Goal: Task Accomplishment & Management: Complete application form

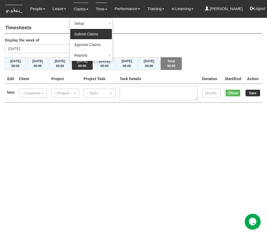
click at [91, 35] on link "Submit Claims" at bounding box center [91, 34] width 42 height 11
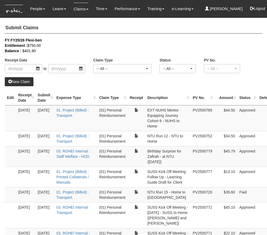
select select "50"
click at [26, 82] on link "New Claim" at bounding box center [19, 81] width 29 height 9
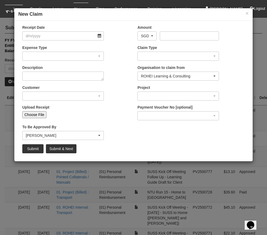
click at [31, 112] on input "Choose File" at bounding box center [34, 114] width 24 height 7
type input "C:\fakepath\LGD Invoice 5851 (ROHEI) RECEIPT.pdf"
type input "Choose Another File"
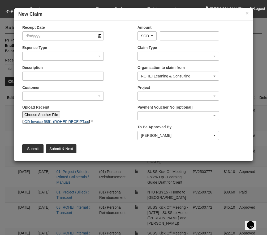
click at [50, 122] on link "LGD Invoice 5851 (ROHEI) RECEIPT.pdf" at bounding box center [56, 121] width 68 height 4
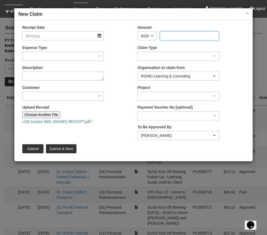
click at [174, 36] on input "Amount" at bounding box center [189, 35] width 59 height 9
paste input "349.50"
type input "349.50"
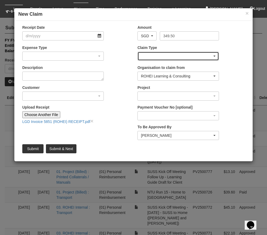
click at [145, 55] on div "button" at bounding box center [178, 56] width 81 height 9
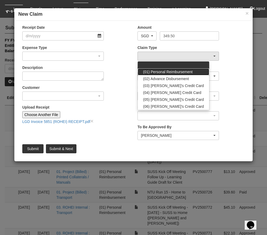
click at [151, 70] on span "(01) Personal Reimbursement" at bounding box center [168, 71] width 50 height 5
select select "14"
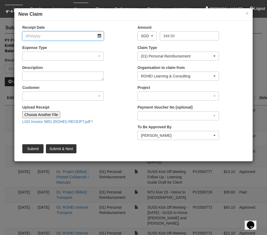
click at [74, 38] on input "Receipt Date" at bounding box center [63, 35] width 82 height 9
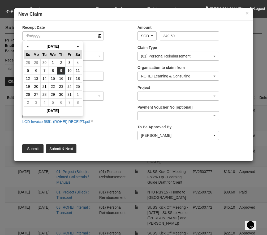
click at [62, 69] on td "9" at bounding box center [61, 70] width 8 height 8
type input "[DATE]"
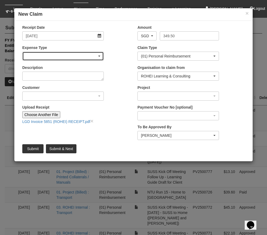
click at [49, 58] on div "button" at bounding box center [63, 56] width 81 height 9
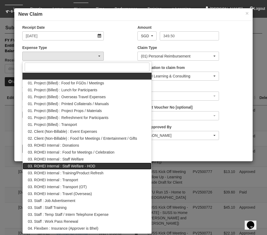
click at [74, 165] on span "03. ROHEI Internal : Staff Welfare - HOD" at bounding box center [61, 165] width 67 height 5
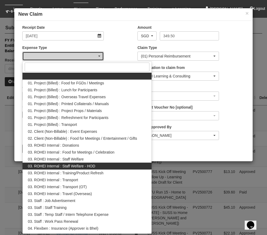
select select "236"
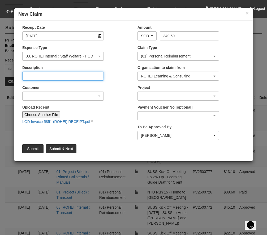
click at [46, 75] on textarea "Description" at bounding box center [63, 75] width 82 height 9
type textarea "PM Teambuilding"
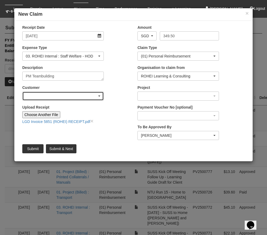
click at [33, 99] on div "button" at bounding box center [63, 96] width 81 height 9
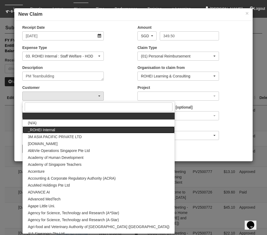
click at [47, 128] on span "_ROHEI Internal" at bounding box center [41, 129] width 27 height 5
select select "397"
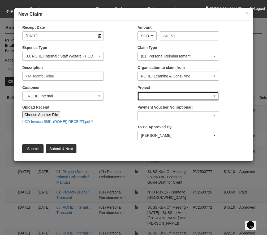
click at [157, 94] on div "button" at bounding box center [178, 96] width 81 height 9
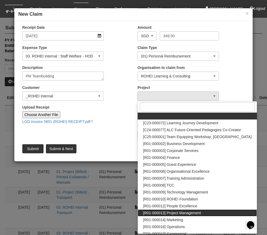
click at [180, 213] on span "[R01-000013] Project Management" at bounding box center [172, 212] width 58 height 5
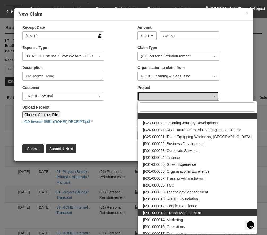
select select "1495"
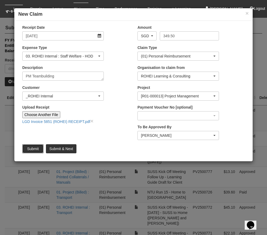
click at [35, 148] on input "Submit" at bounding box center [32, 148] width 21 height 9
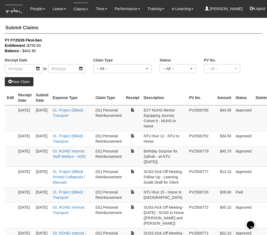
select select "50"
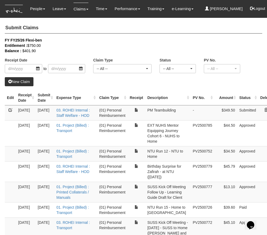
click at [9, 109] on link at bounding box center [11, 110] width 4 height 4
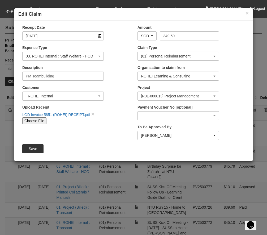
click at [38, 120] on input "Choose File" at bounding box center [34, 120] width 24 height 7
type input "C:\fakepath\5851.pdf"
type input "Choose Another File"
click at [35, 149] on input "Save" at bounding box center [32, 148] width 21 height 9
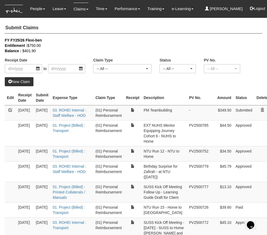
select select "50"
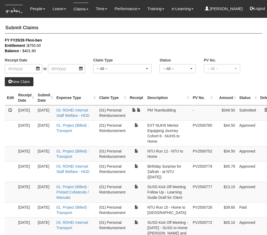
select select "50"
